Goal: Feedback & Contribution: Contribute content

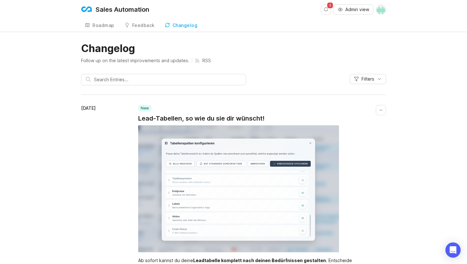
click at [98, 29] on link "Roadmap" at bounding box center [99, 25] width 37 height 13
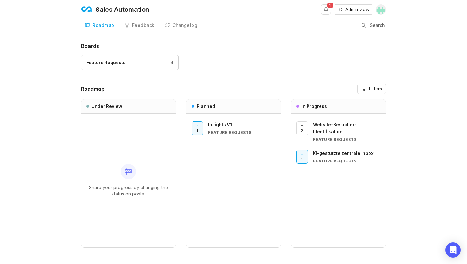
click at [144, 22] on link "Feedback" at bounding box center [140, 25] width 38 height 13
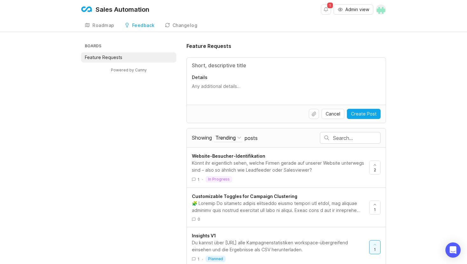
click at [250, 74] on div "Details" at bounding box center [286, 81] width 199 height 47
drag, startPoint x: 186, startPoint y: 47, endPoint x: 253, endPoint y: 47, distance: 66.7
click at [253, 47] on div "Feature Requests" at bounding box center [285, 46] width 199 height 8
click at [213, 67] on input "Title" at bounding box center [286, 66] width 189 height 8
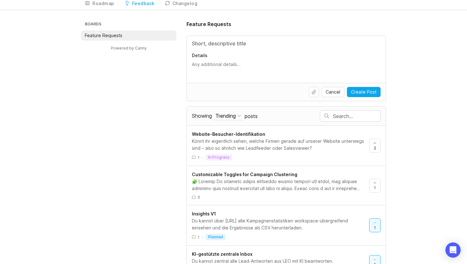
scroll to position [1, 0]
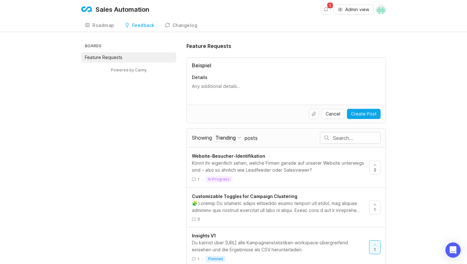
type input "Beispiel"
click at [204, 86] on textarea "Details" at bounding box center [286, 89] width 189 height 13
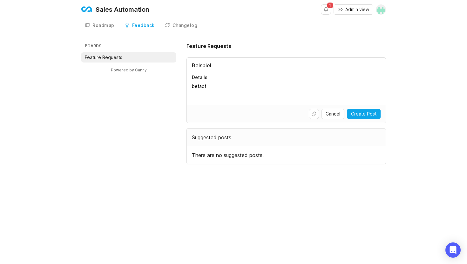
type textarea "befadf"
click at [316, 115] on button "Upload file" at bounding box center [314, 114] width 10 height 10
click at [333, 113] on span "Cancel" at bounding box center [332, 114] width 15 height 6
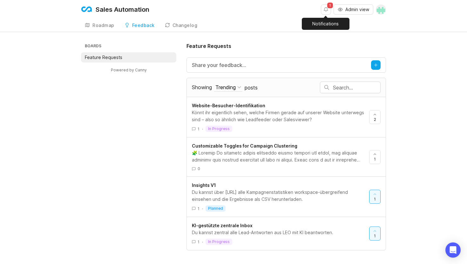
click at [324, 9] on button "Notifications" at bounding box center [326, 9] width 10 height 10
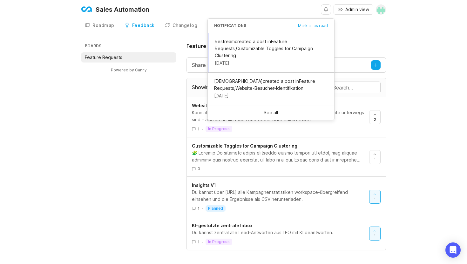
click at [287, 9] on div "Sales Automation Admin view Create" at bounding box center [233, 9] width 305 height 19
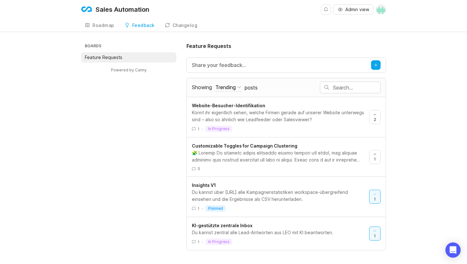
click at [95, 27] on div "Roadmap" at bounding box center [103, 25] width 22 height 4
